Goal: Navigation & Orientation: Find specific page/section

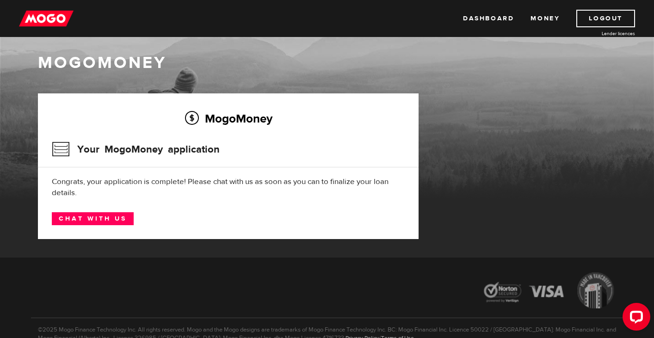
click at [59, 14] on img at bounding box center [46, 19] width 55 height 18
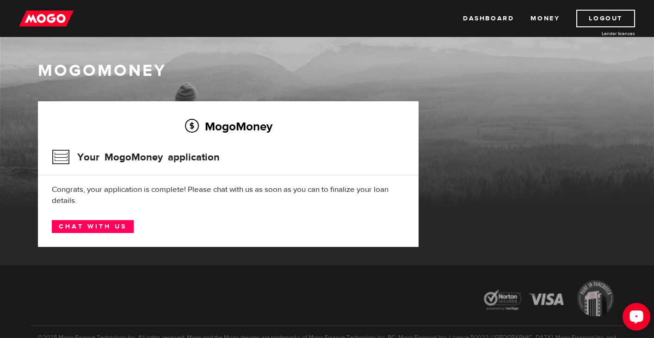
drag, startPoint x: 633, startPoint y: 314, endPoint x: 1248, endPoint y: 613, distance: 683.9
click at [633, 314] on icon "Open LiveChat chat widget" at bounding box center [636, 317] width 9 height 6
click at [34, 17] on img at bounding box center [46, 19] width 55 height 18
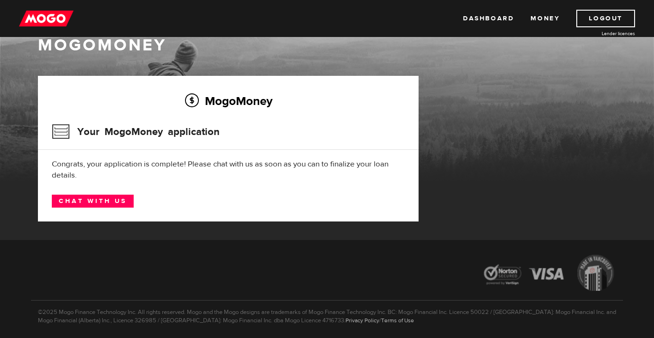
scroll to position [18, 0]
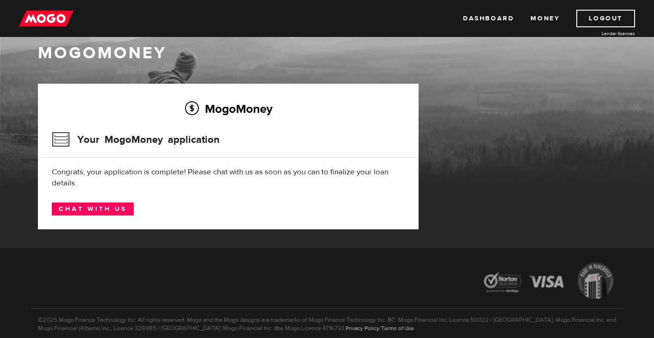
click at [50, 11] on img at bounding box center [46, 19] width 55 height 18
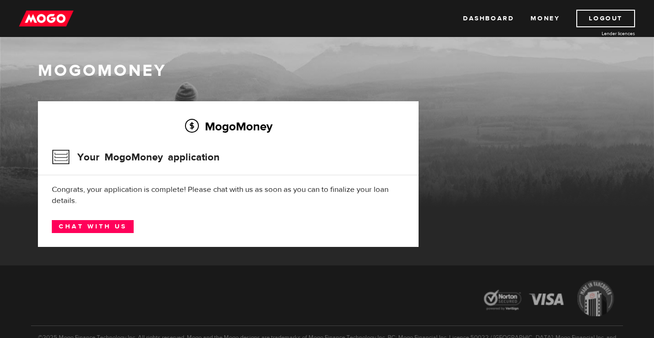
click at [34, 25] on img at bounding box center [46, 19] width 55 height 18
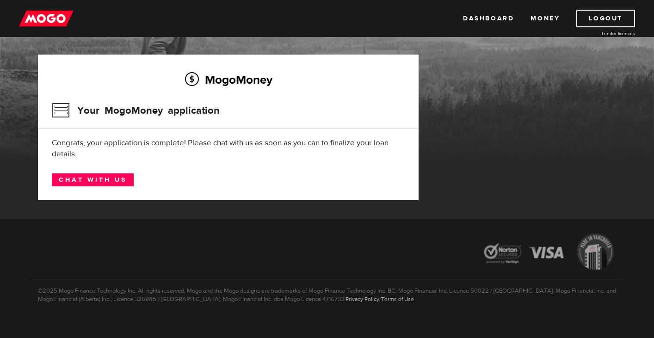
scroll to position [43, 0]
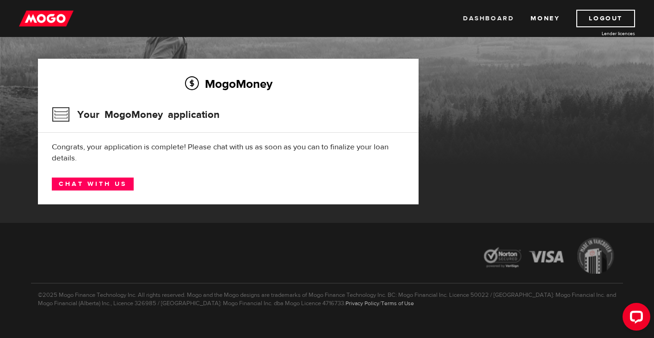
click at [475, 19] on link "Dashboard" at bounding box center [488, 19] width 51 height 18
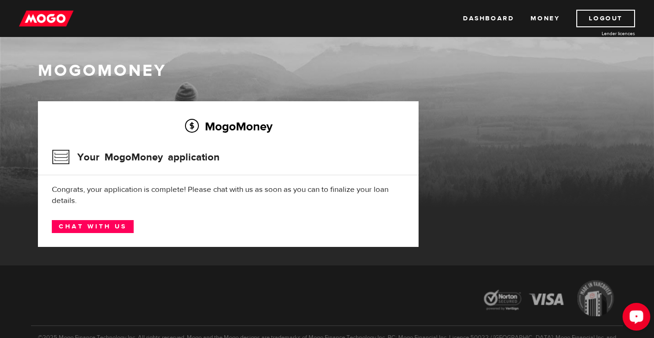
click at [627, 321] on button "Open LiveChat chat widget" at bounding box center [636, 317] width 28 height 28
click at [636, 322] on div "Open LiveChat chat widget" at bounding box center [636, 316] width 16 height 16
click at [25, 12] on img at bounding box center [46, 19] width 55 height 18
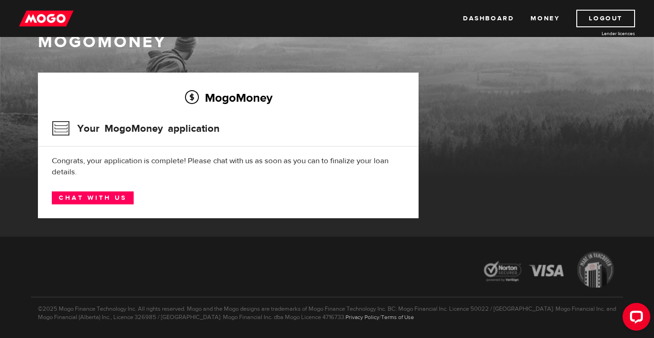
scroll to position [28, 0]
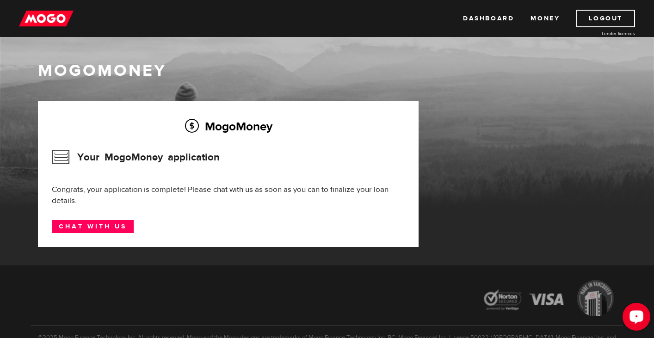
click at [635, 315] on circle "Open LiveChat chat widget" at bounding box center [636, 316] width 2 height 2
click at [494, 17] on link "Dashboard" at bounding box center [488, 19] width 51 height 18
